Goal: Navigation & Orientation: Find specific page/section

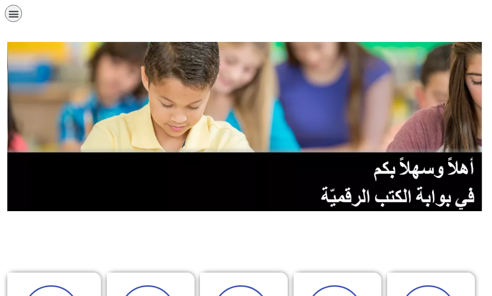
drag, startPoint x: 26, startPoint y: 287, endPoint x: 26, endPoint y: 269, distance: 18.5
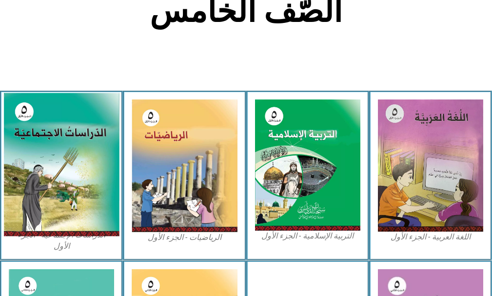
scroll to position [244, 0]
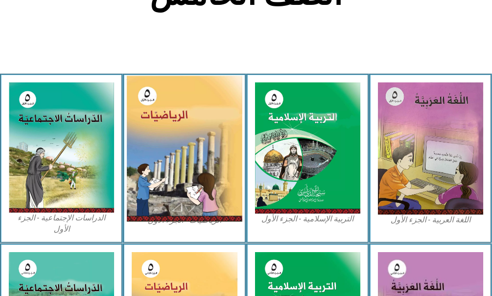
click at [181, 203] on img at bounding box center [184, 149] width 116 height 146
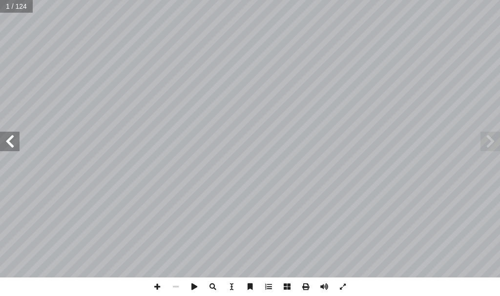
click at [9, 142] on span at bounding box center [10, 142] width 20 height 20
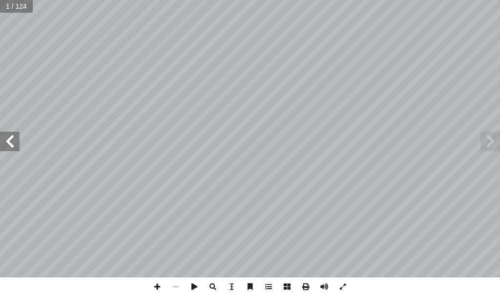
click at [9, 142] on span at bounding box center [10, 142] width 20 height 20
click at [482, 147] on span at bounding box center [490, 142] width 20 height 20
click at [2, 145] on span at bounding box center [10, 142] width 20 height 20
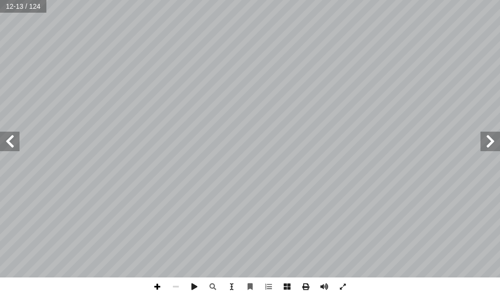
drag, startPoint x: 157, startPoint y: 287, endPoint x: 175, endPoint y: 279, distance: 20.3
click at [160, 285] on span at bounding box center [157, 287] width 19 height 19
